Goal: Task Accomplishment & Management: Manage account settings

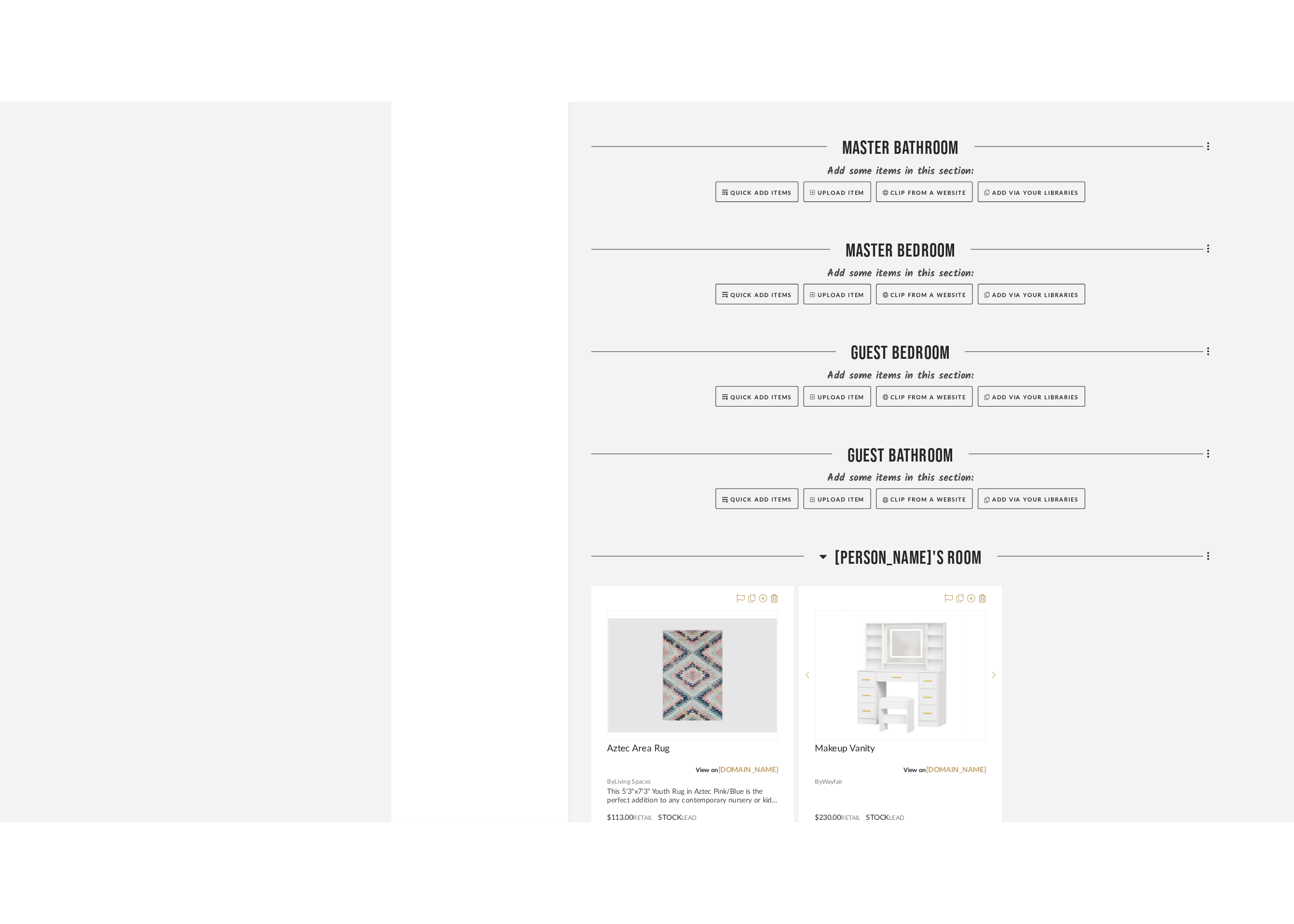
scroll to position [3722, 0]
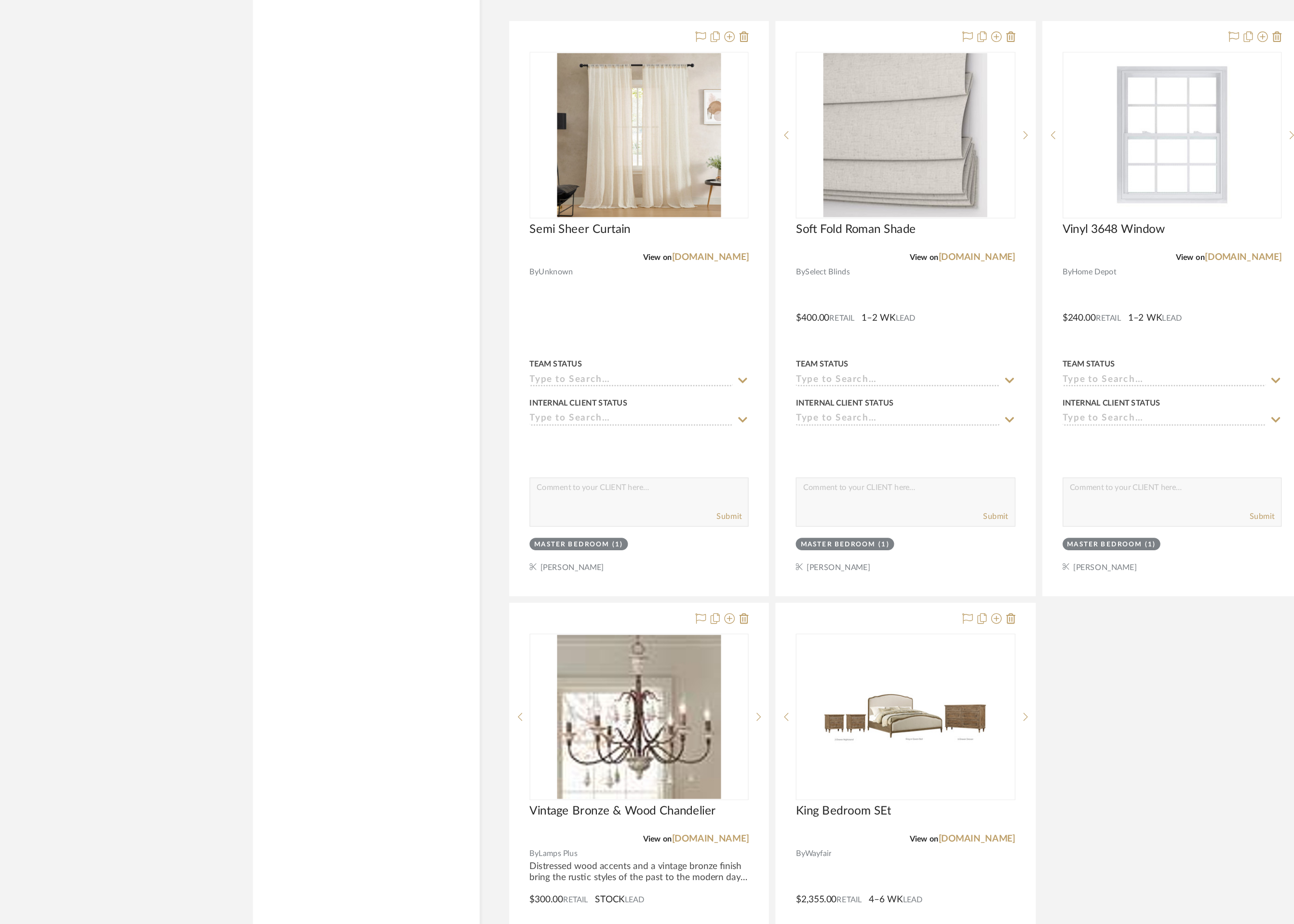
scroll to position [4413, 0]
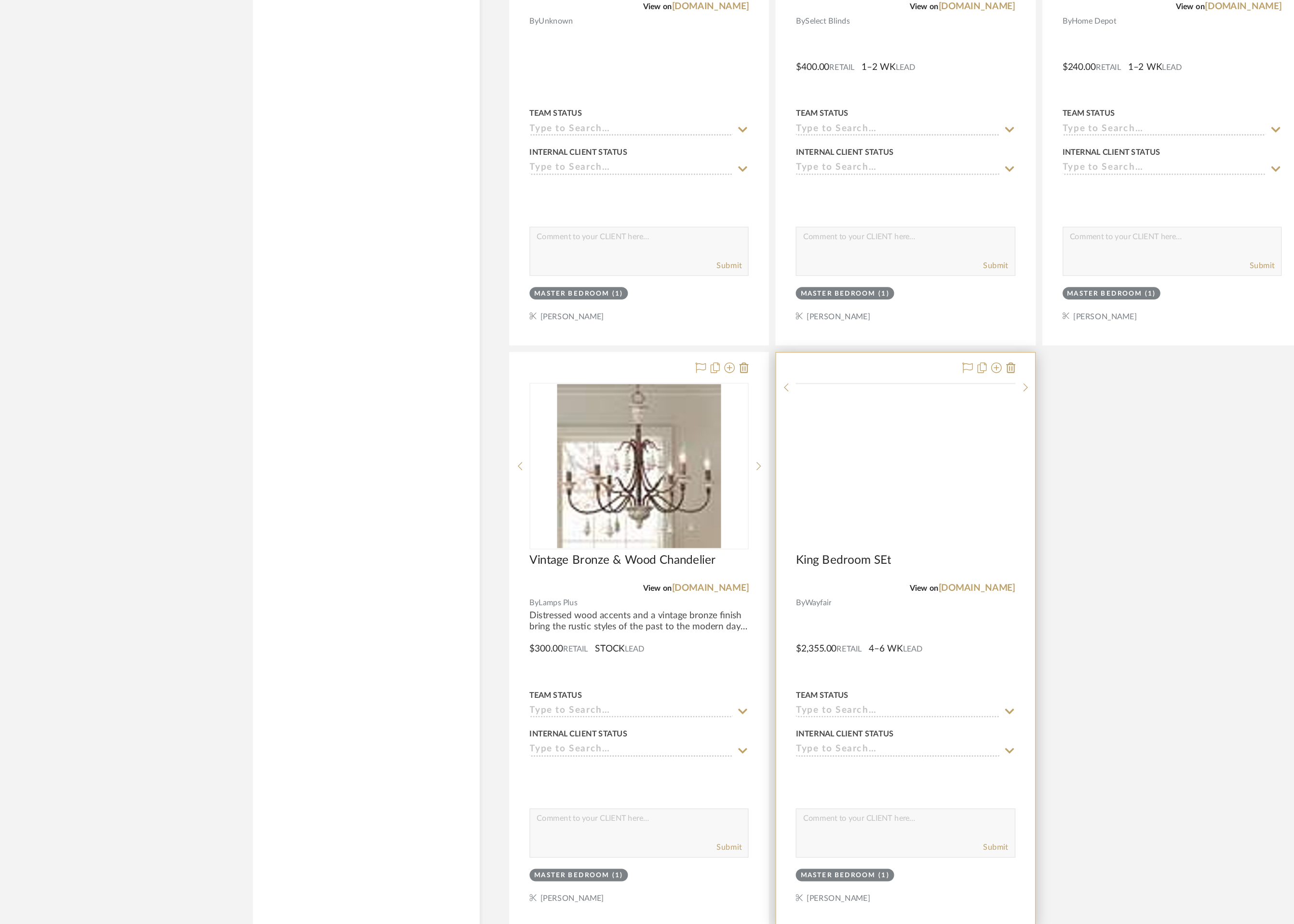
click at [0, 0] on img at bounding box center [0, 0] width 0 height 0
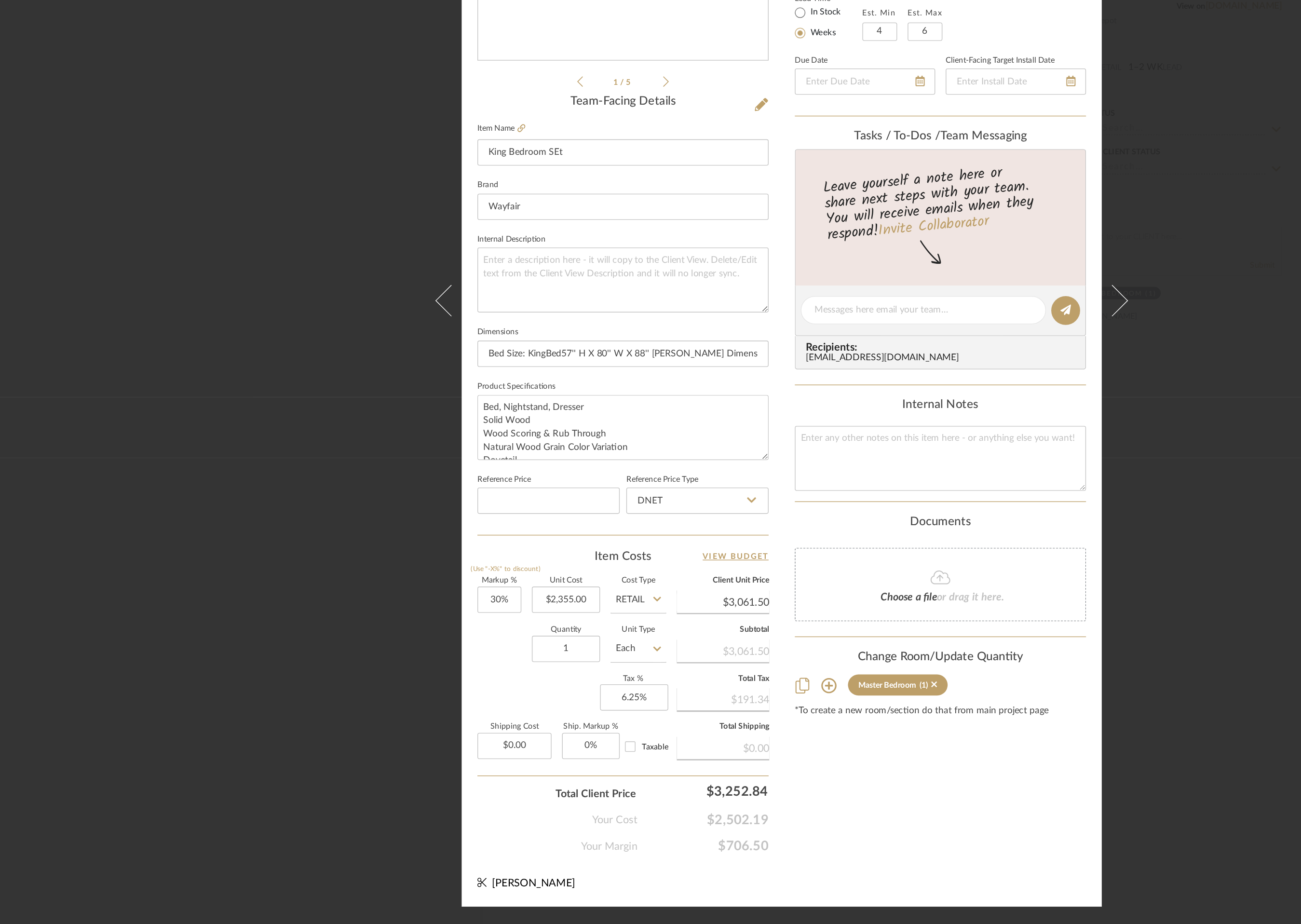
scroll to position [0, 0]
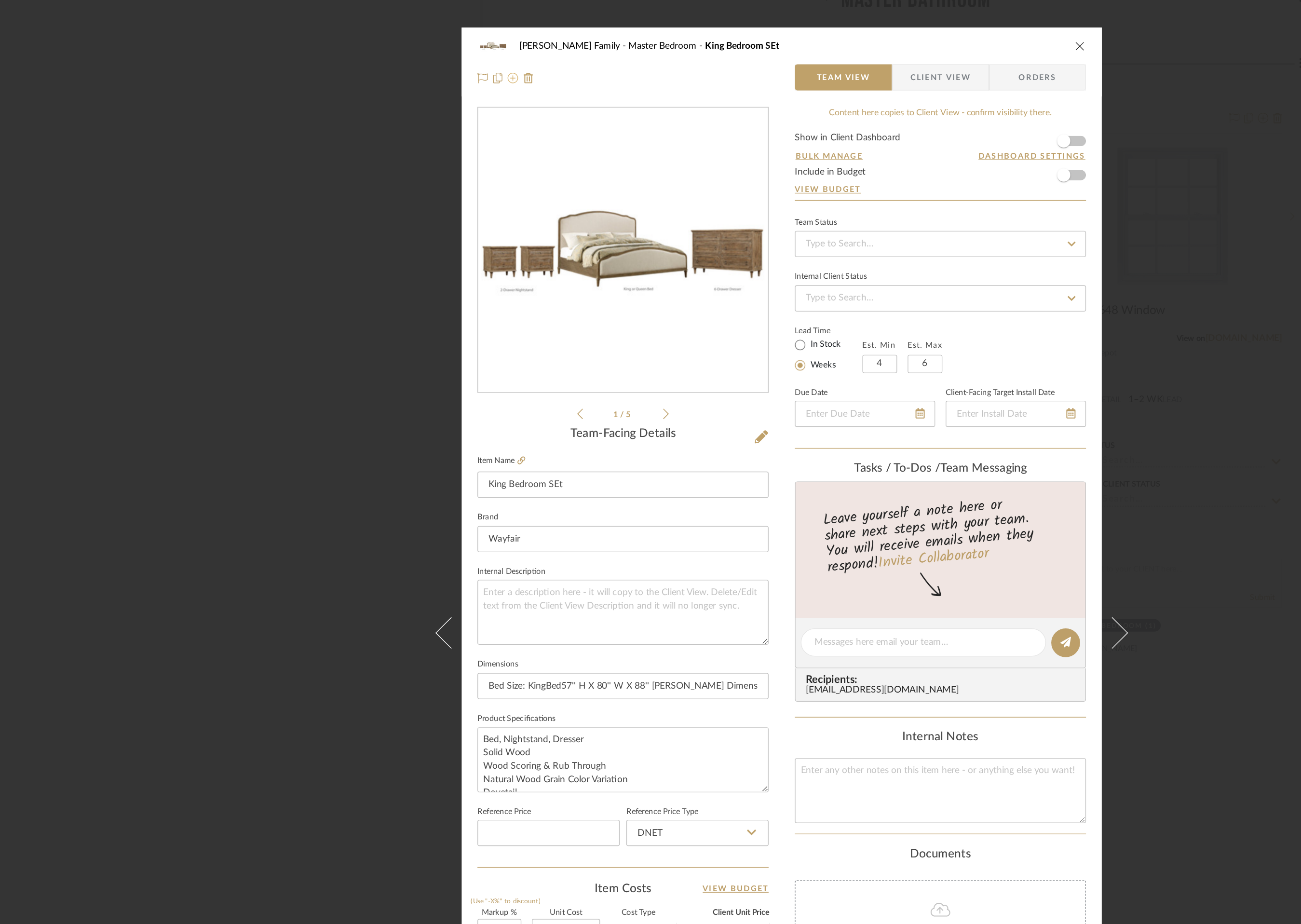
click at [449, 58] on icon at bounding box center [452, 57] width 8 height 8
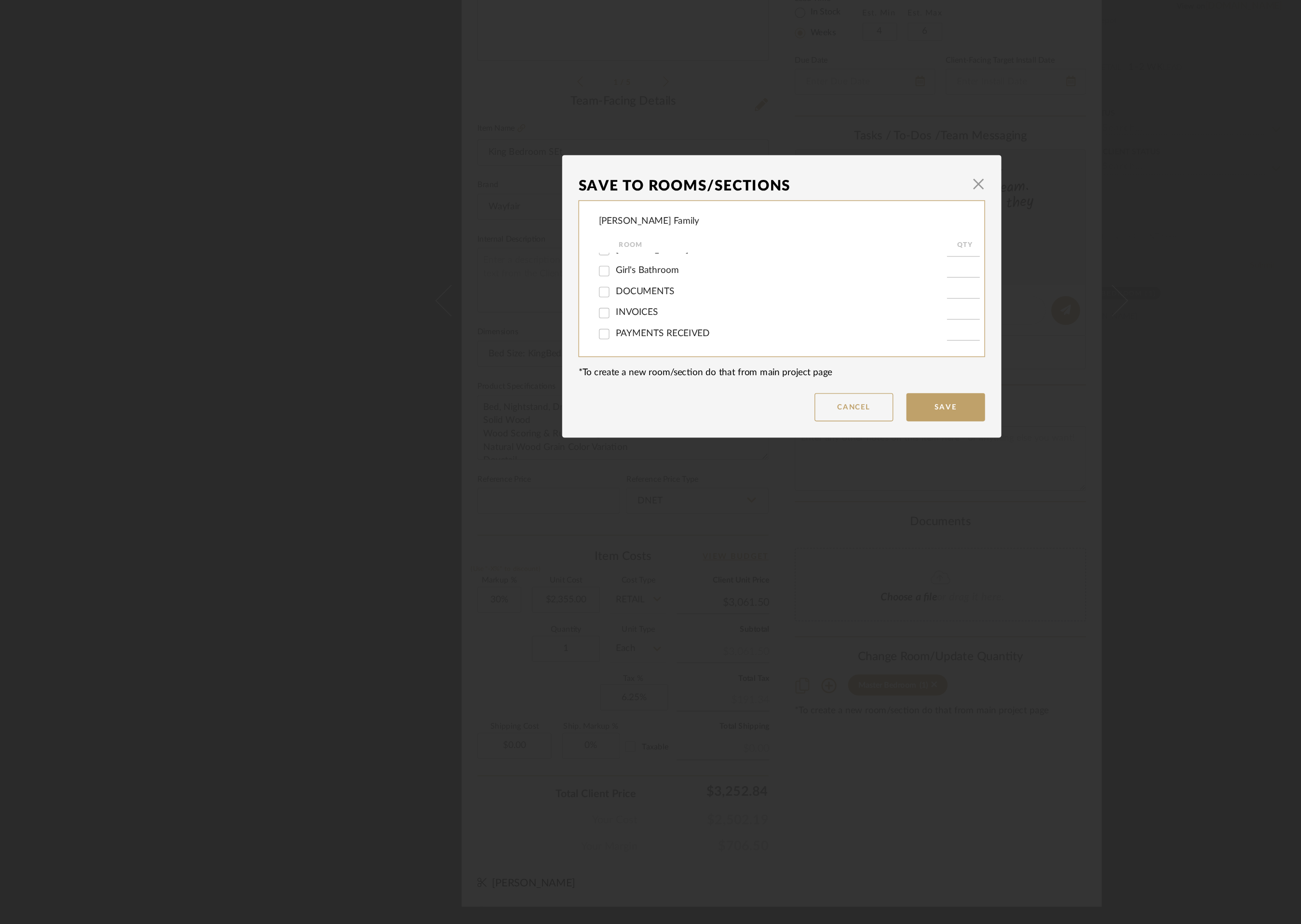
scroll to position [168, 0]
click at [779, 546] on button "Save" at bounding box center [771, 543] width 58 height 21
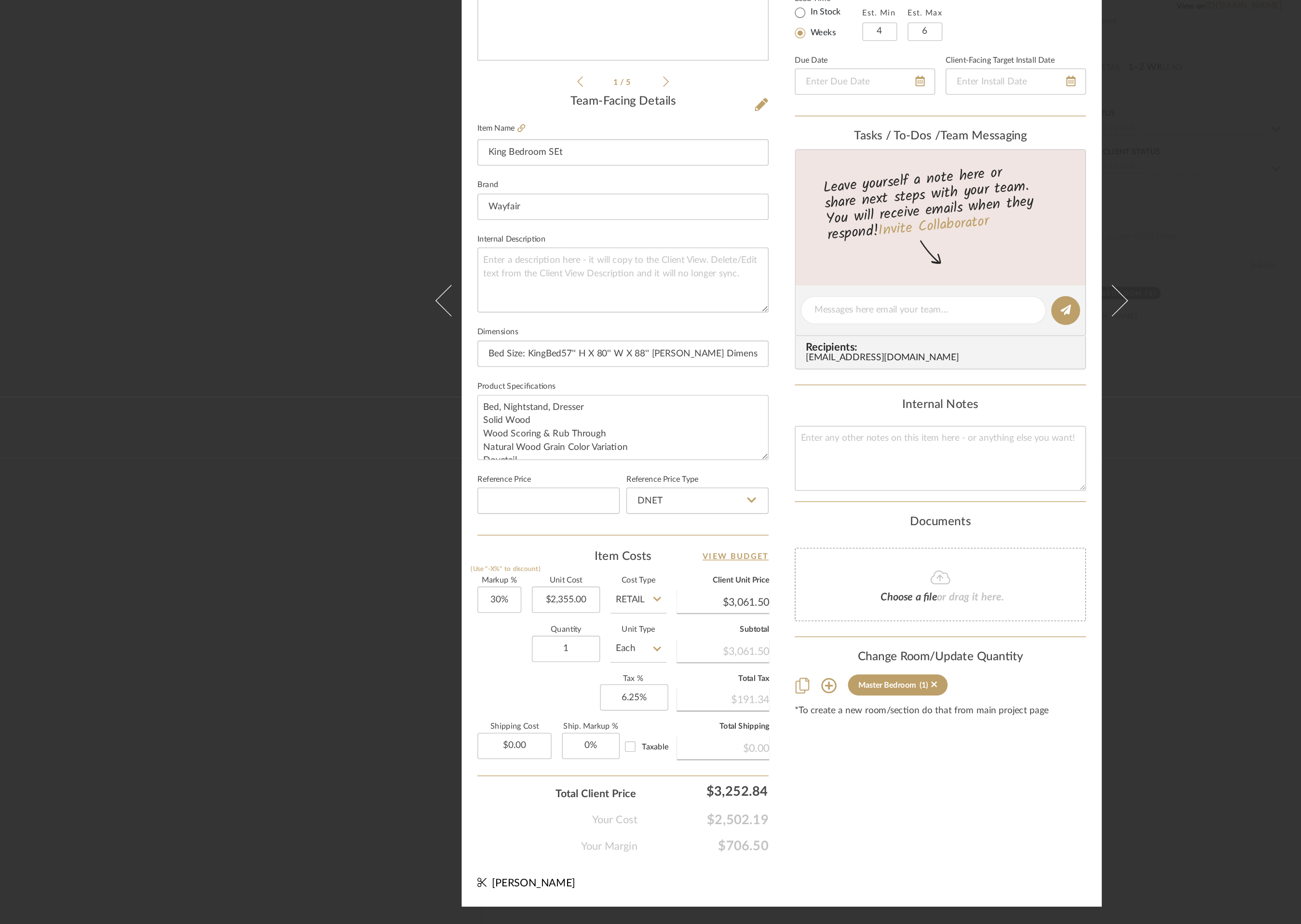
scroll to position [0, 0]
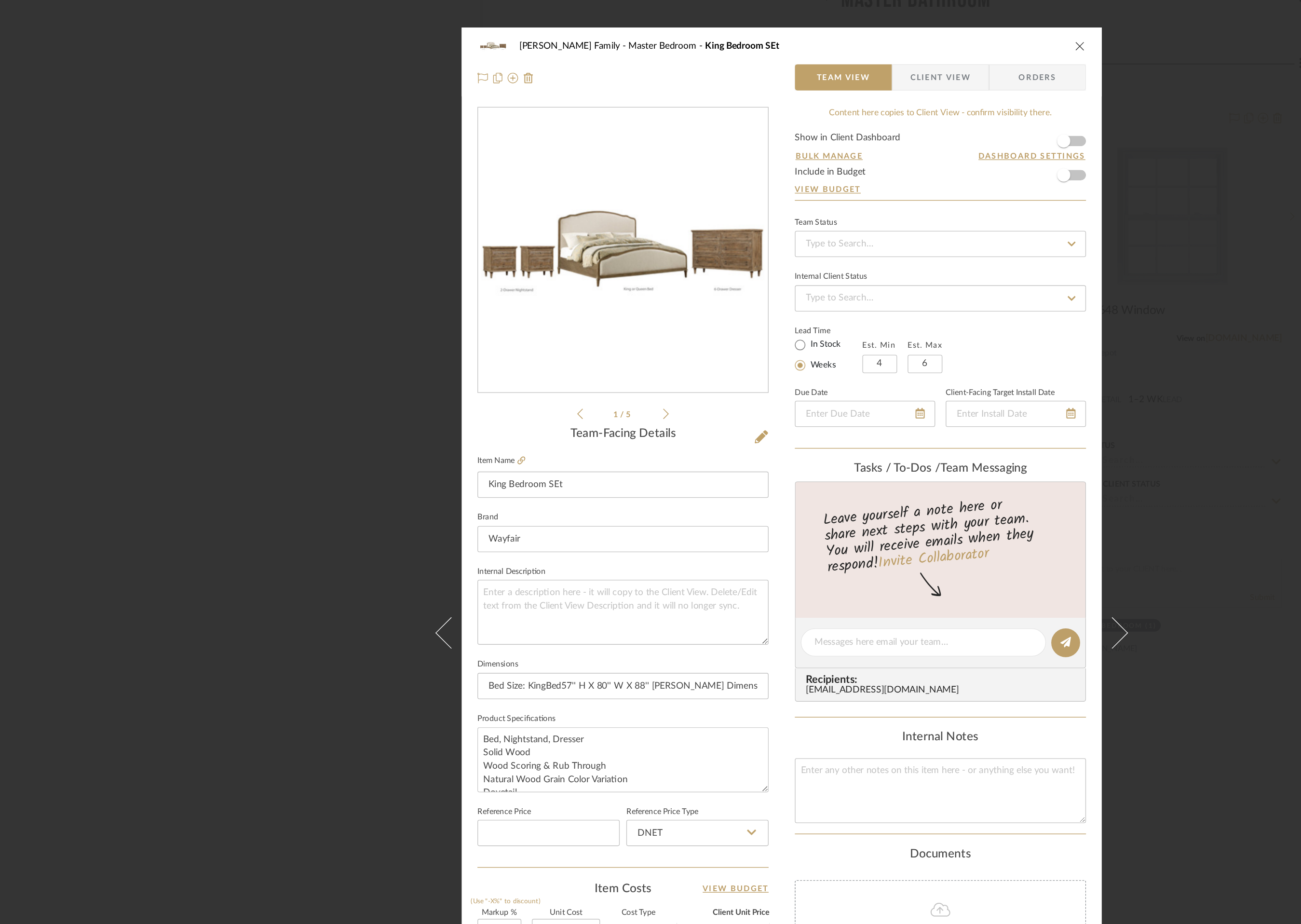
click at [866, 33] on icon "close" at bounding box center [870, 33] width 8 height 8
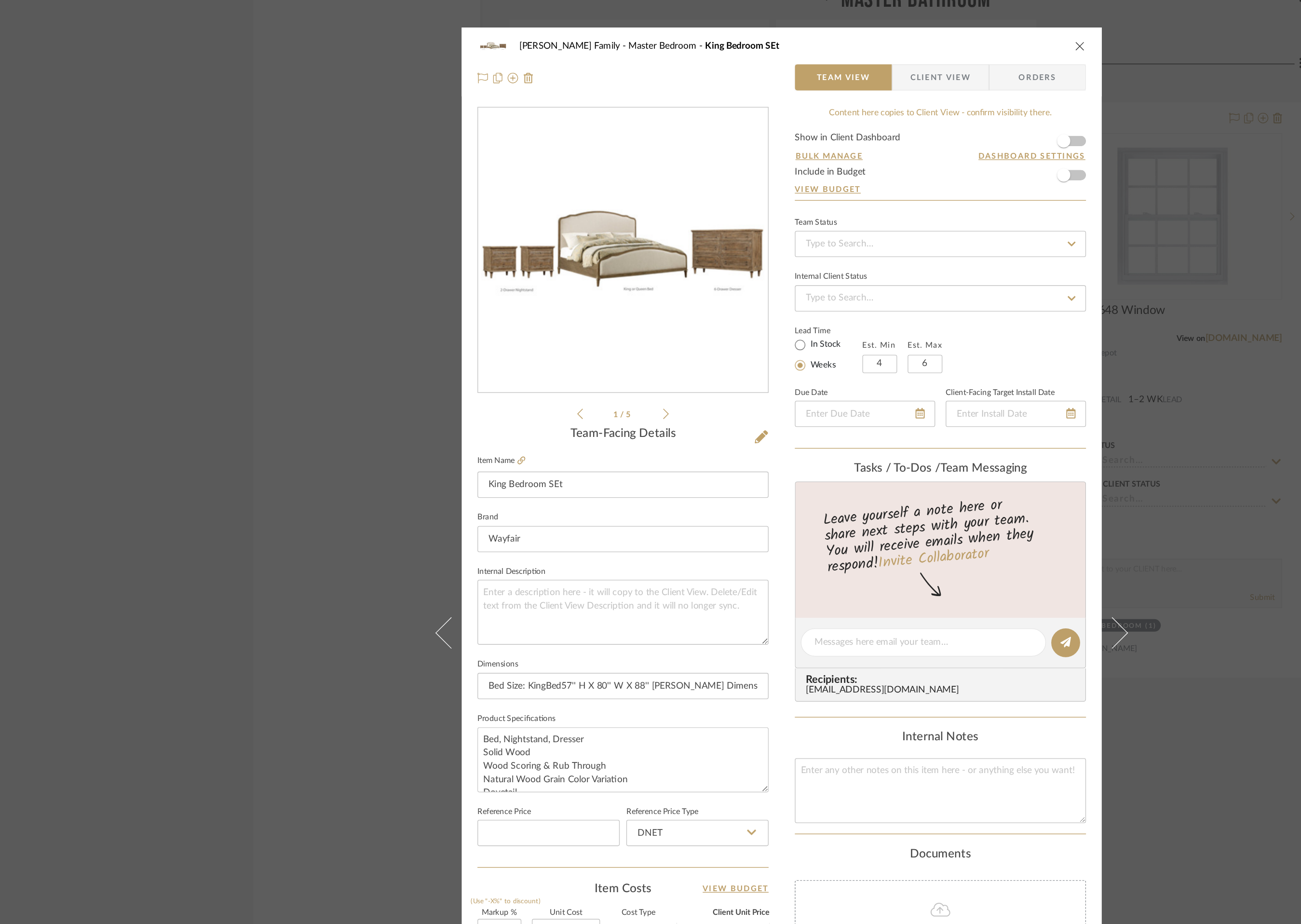
click at [869, 34] on icon "close" at bounding box center [870, 33] width 8 height 8
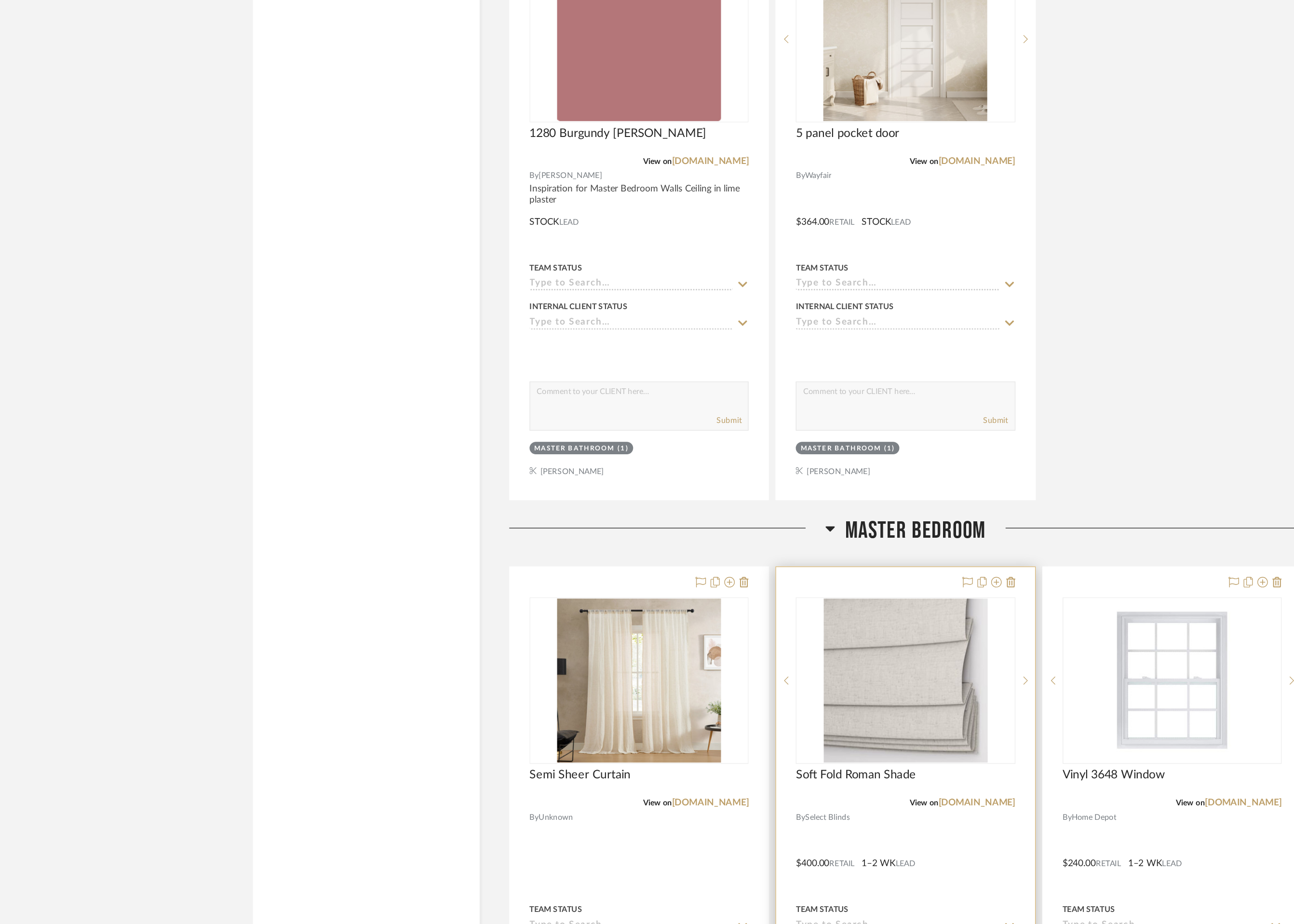
scroll to position [3885, 0]
